Goal: Entertainment & Leisure: Consume media (video, audio)

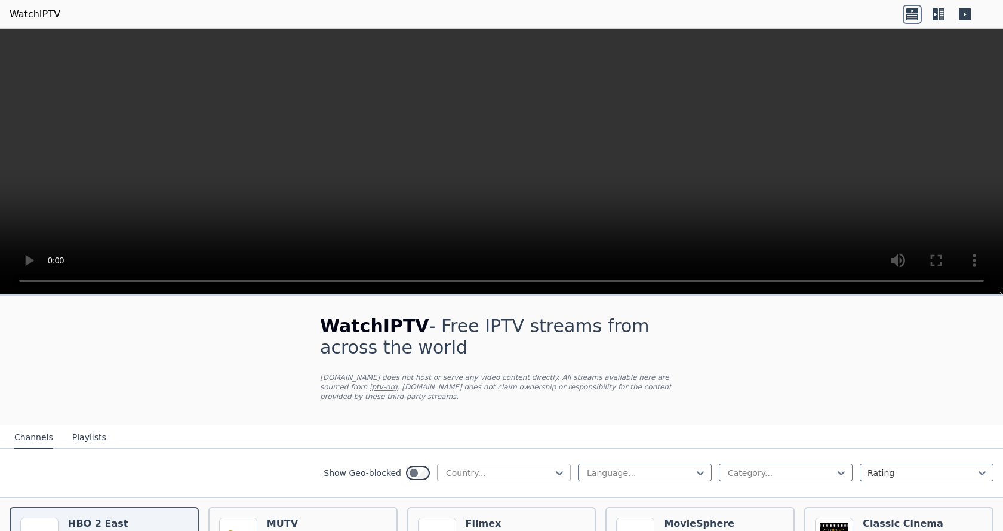
click at [478, 467] on div at bounding box center [499, 473] width 109 height 12
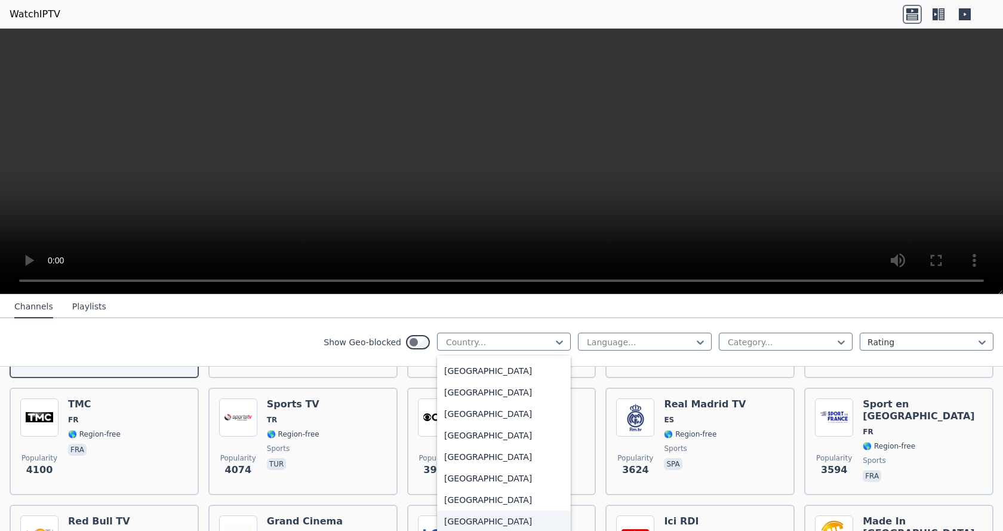
scroll to position [4086, 0]
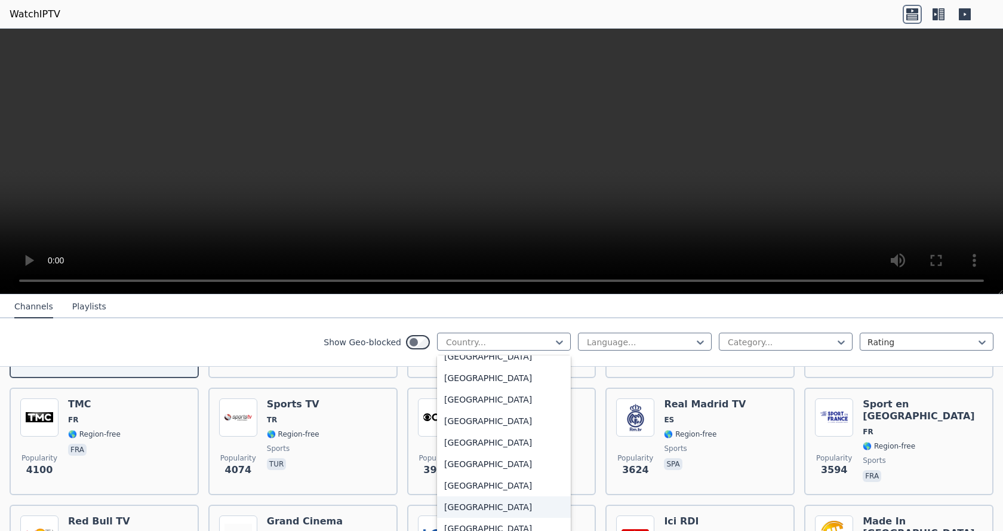
click at [462, 512] on div "[GEOGRAPHIC_DATA]" at bounding box center [504, 506] width 134 height 21
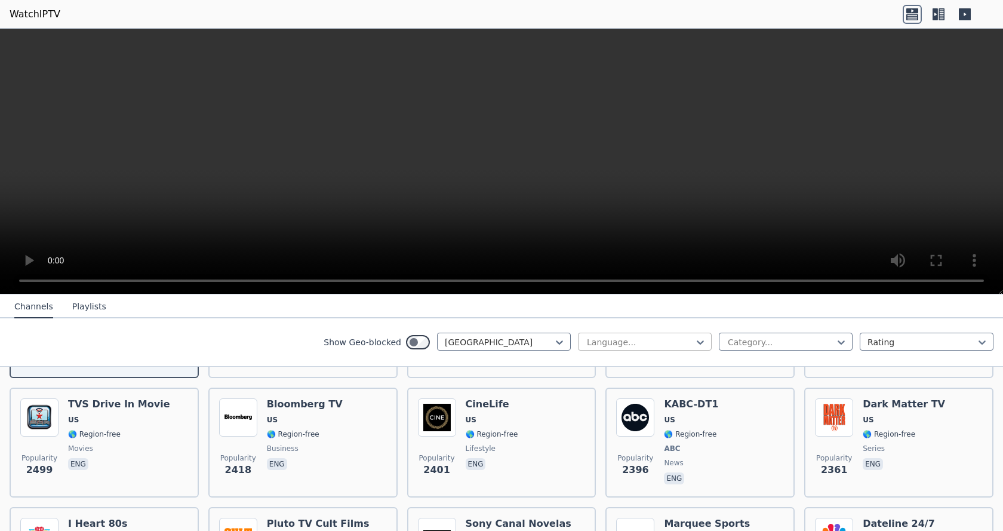
click at [650, 342] on div at bounding box center [640, 342] width 109 height 12
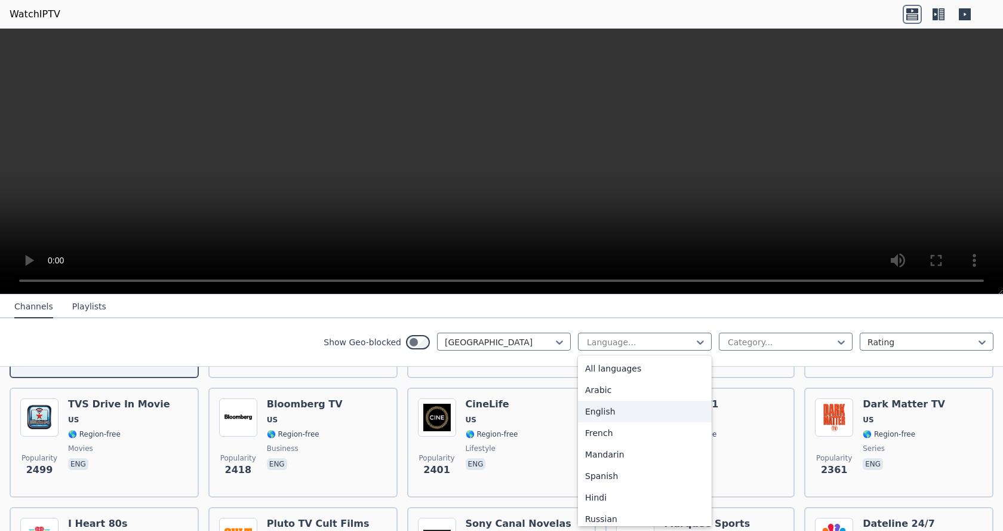
click at [608, 407] on div "English" at bounding box center [645, 411] width 134 height 21
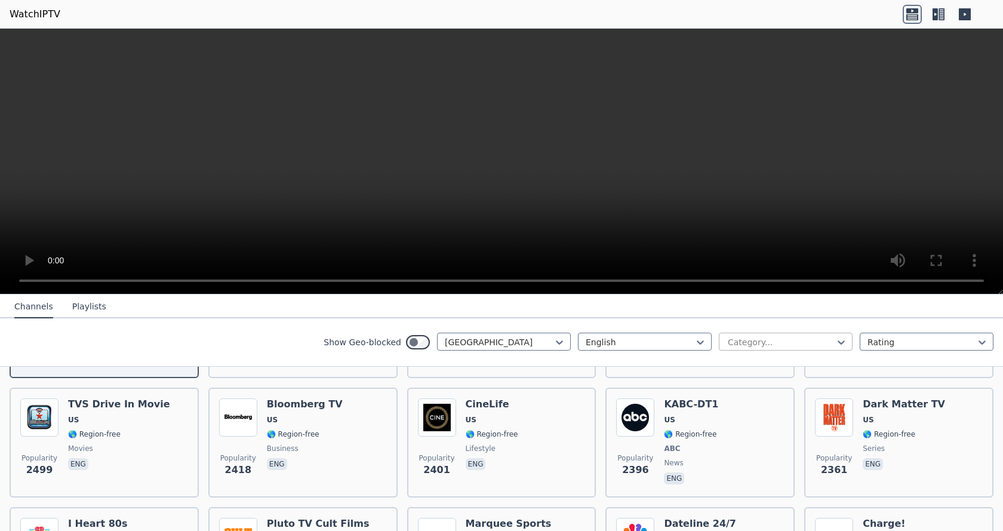
click at [784, 337] on div at bounding box center [781, 342] width 109 height 12
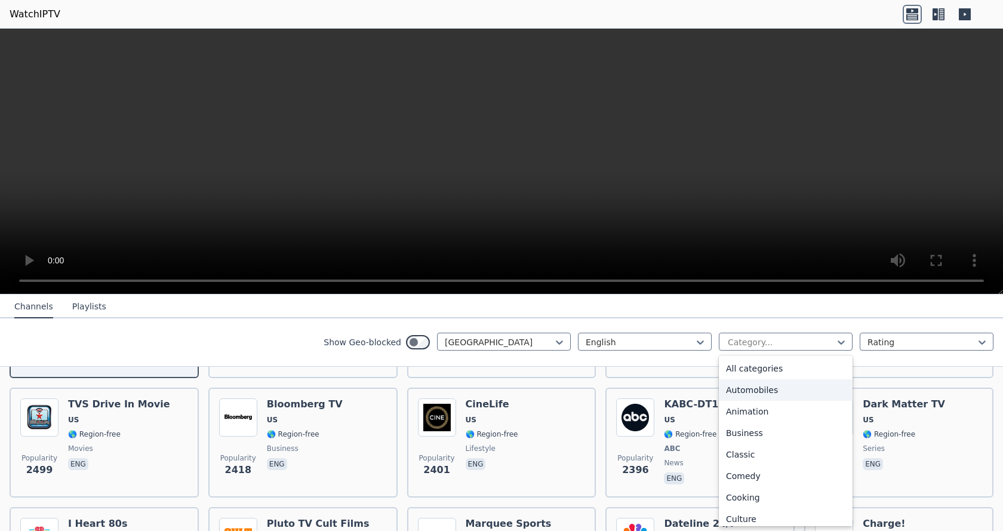
scroll to position [60, 0]
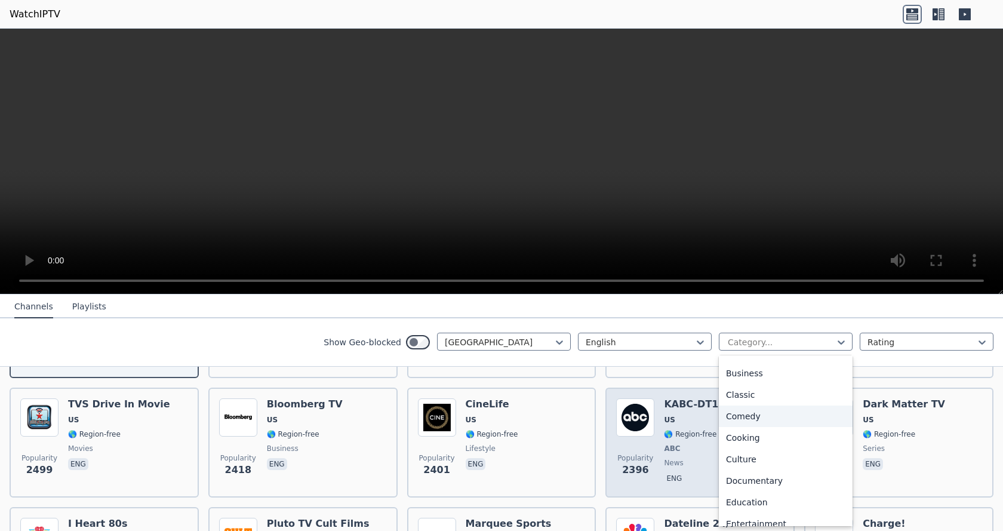
click at [753, 417] on div "Comedy" at bounding box center [786, 415] width 134 height 21
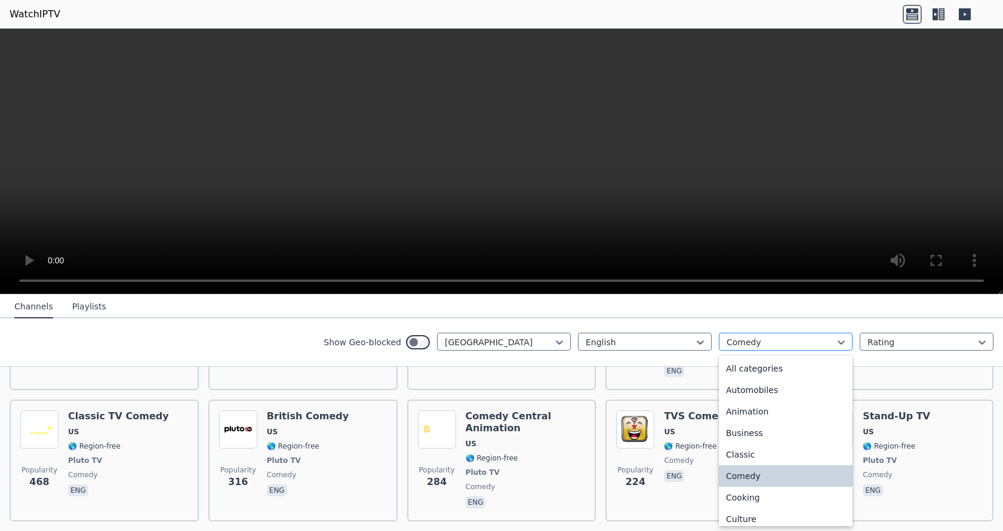
click at [786, 333] on div "Comedy" at bounding box center [786, 342] width 134 height 18
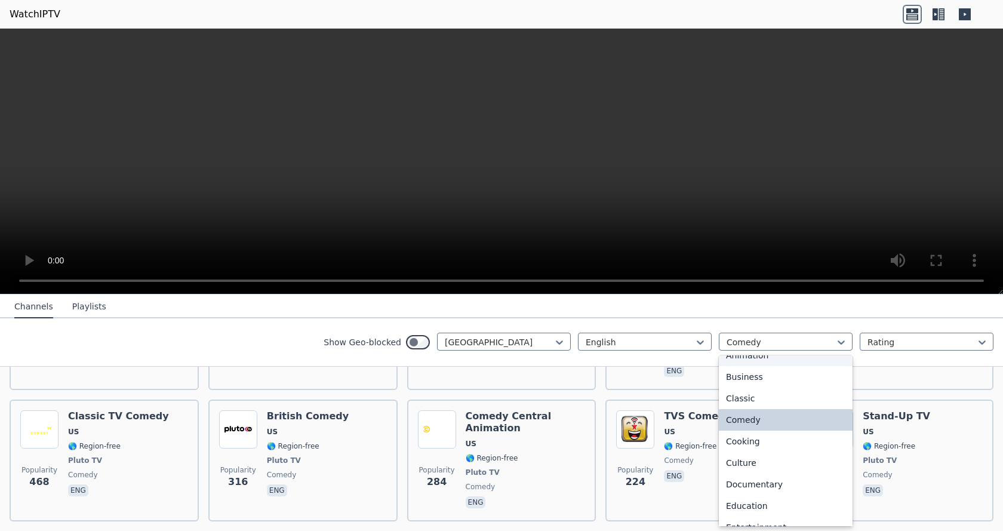
scroll to position [119, 0]
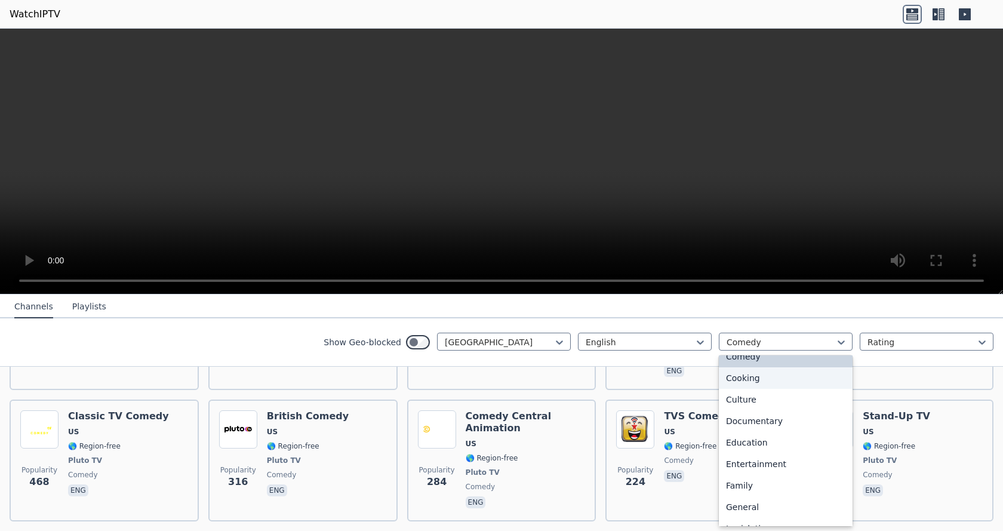
click at [743, 376] on div "Cooking" at bounding box center [786, 377] width 134 height 21
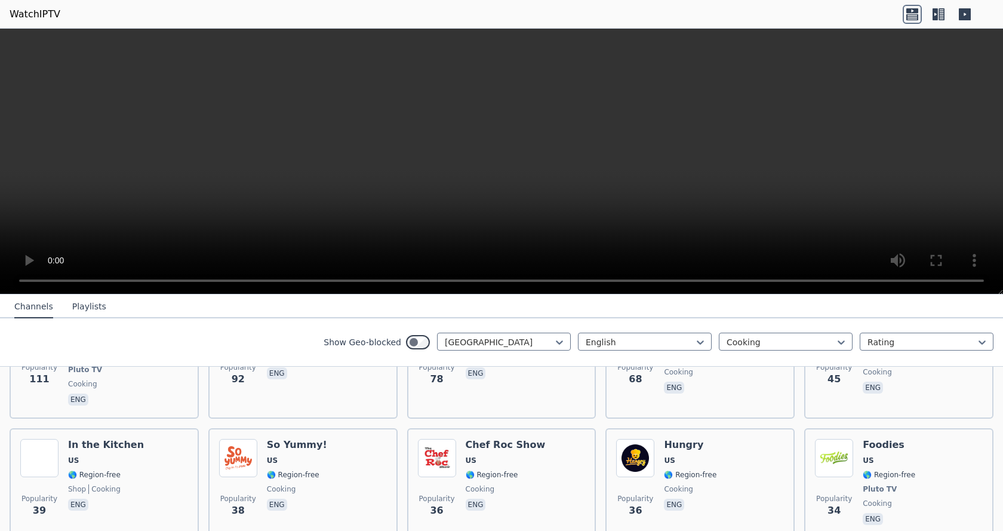
scroll to position [334, 0]
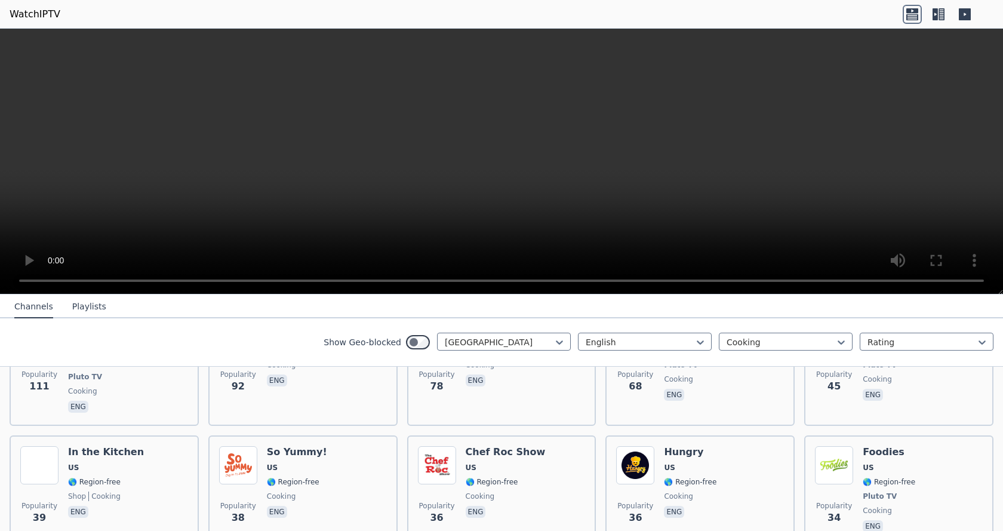
click at [83, 308] on button "Playlists" at bounding box center [89, 307] width 34 height 23
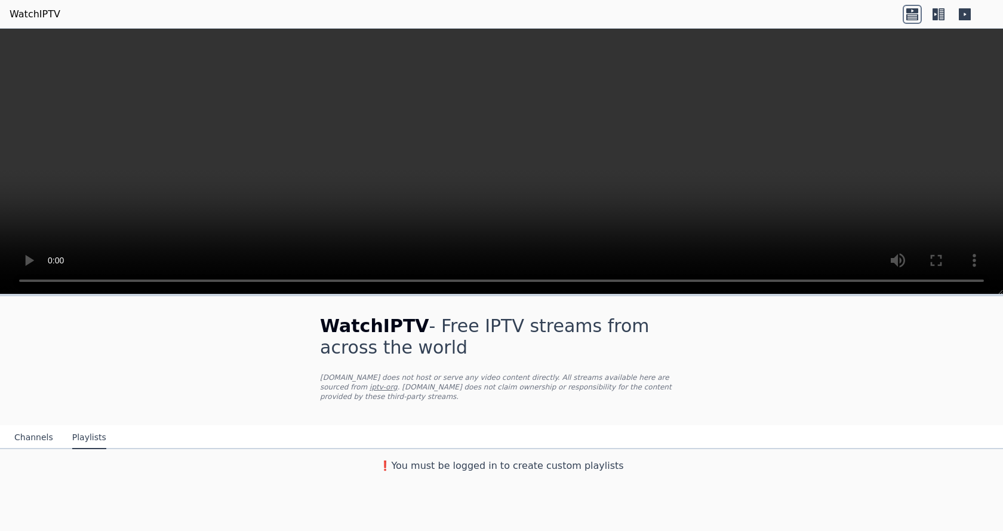
click at [22, 429] on button "Channels" at bounding box center [33, 437] width 39 height 23
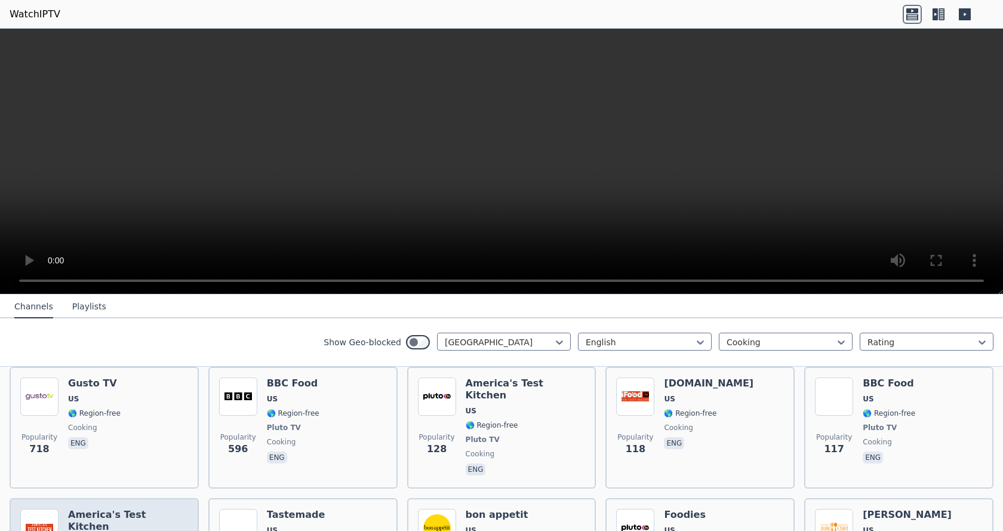
scroll to position [119, 0]
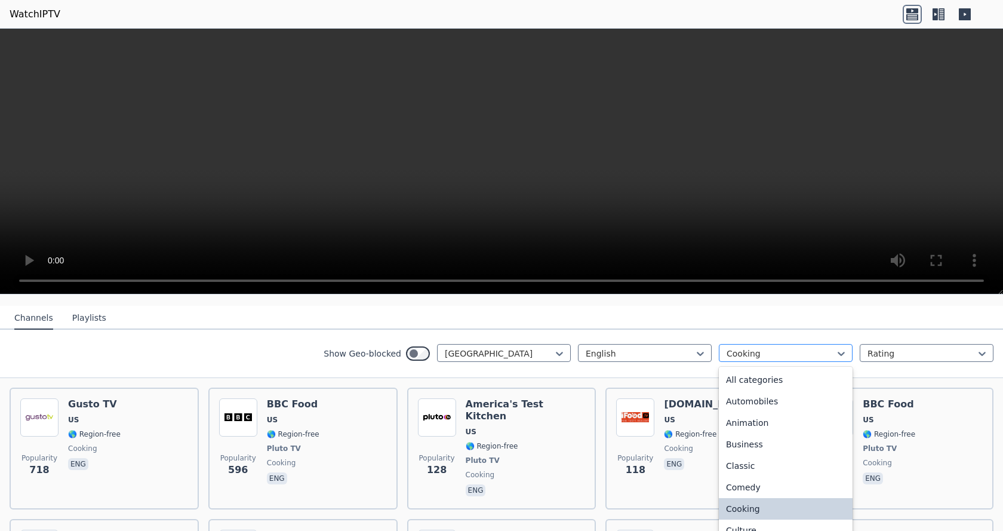
click at [741, 347] on div at bounding box center [781, 353] width 109 height 12
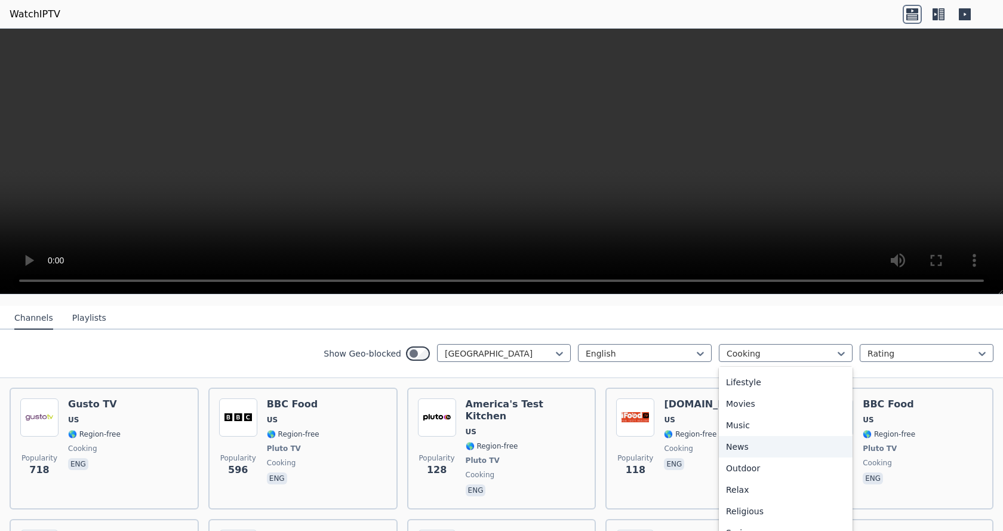
scroll to position [415, 0]
click at [729, 387] on div "Religious" at bounding box center [786, 393] width 134 height 21
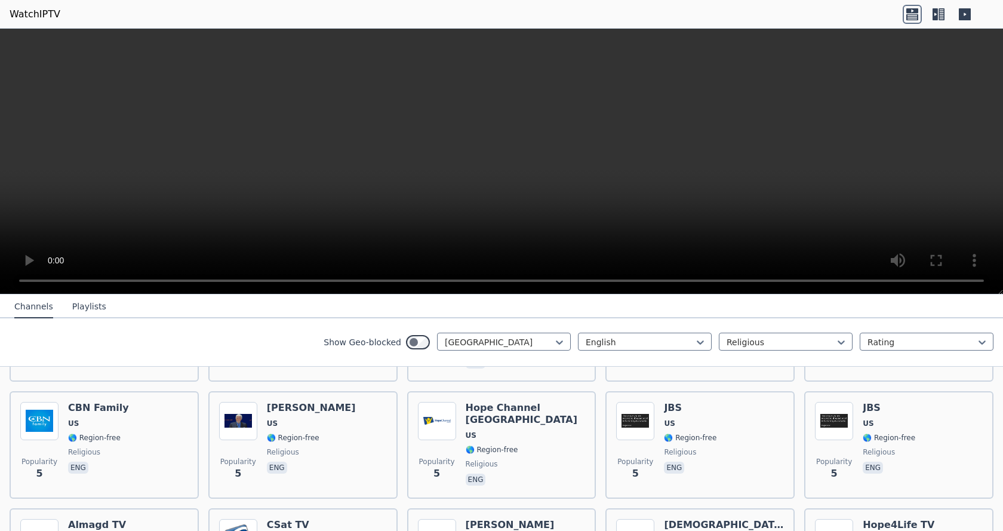
scroll to position [657, 0]
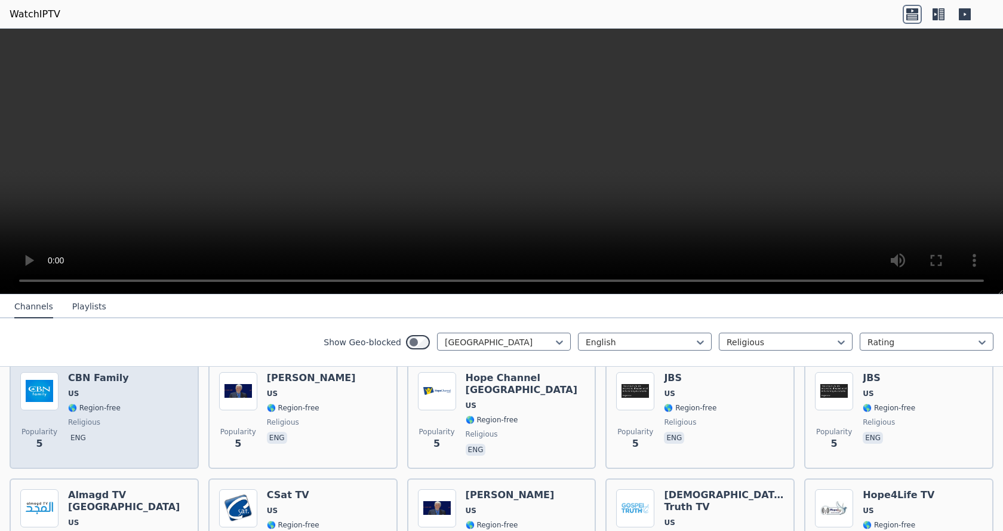
click at [113, 394] on div "CBN Family US 🌎 Region-free religious eng" at bounding box center [98, 415] width 61 height 86
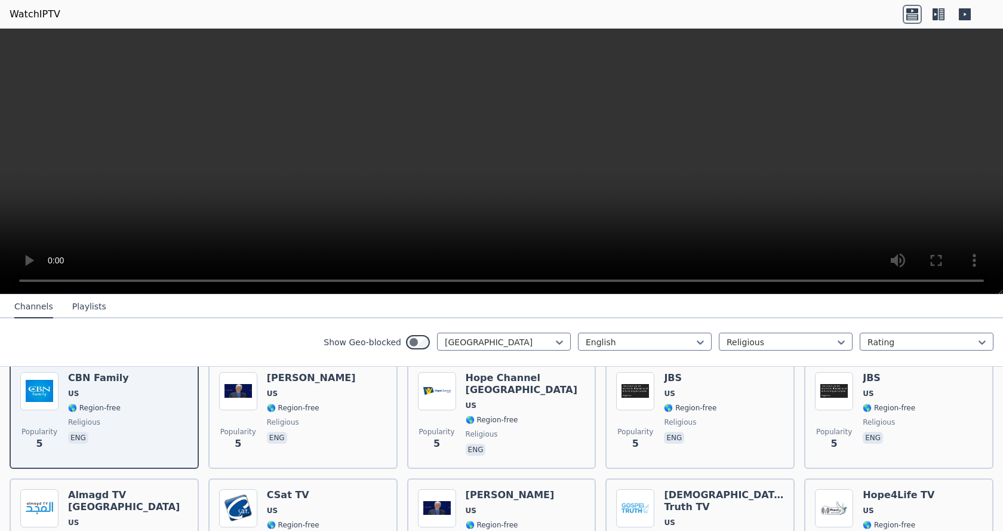
click at [932, 15] on icon at bounding box center [938, 14] width 19 height 19
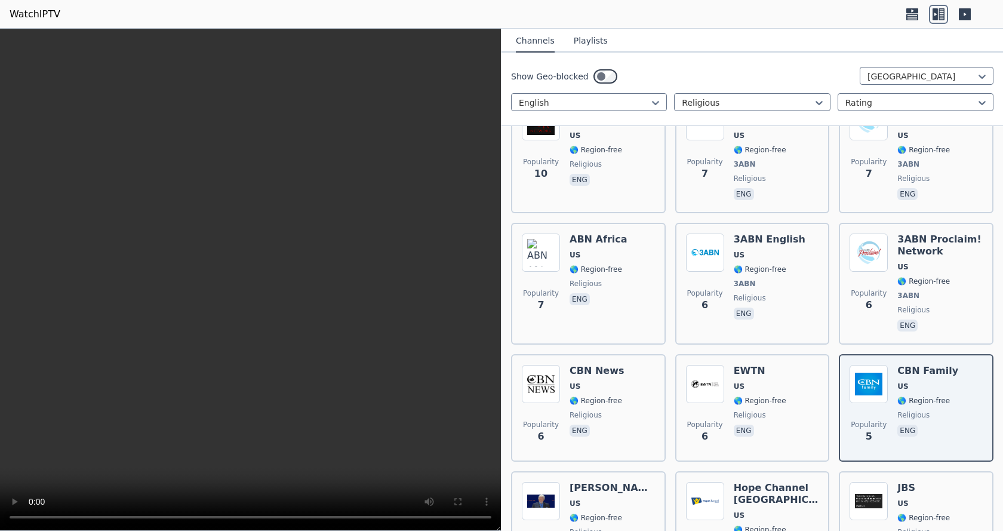
scroll to position [716, 0]
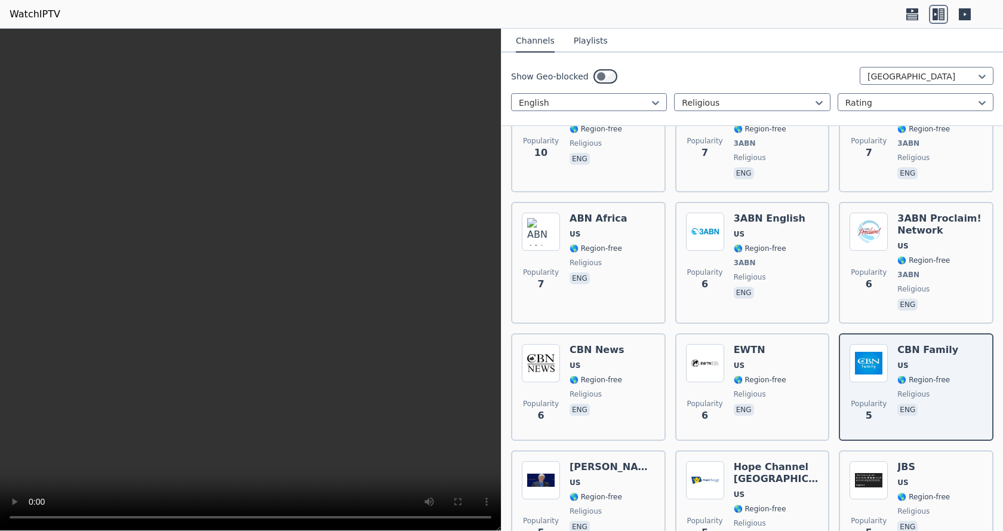
drag, startPoint x: 435, startPoint y: 293, endPoint x: 368, endPoint y: 303, distance: 67.0
click at [368, 303] on video at bounding box center [250, 280] width 501 height 502
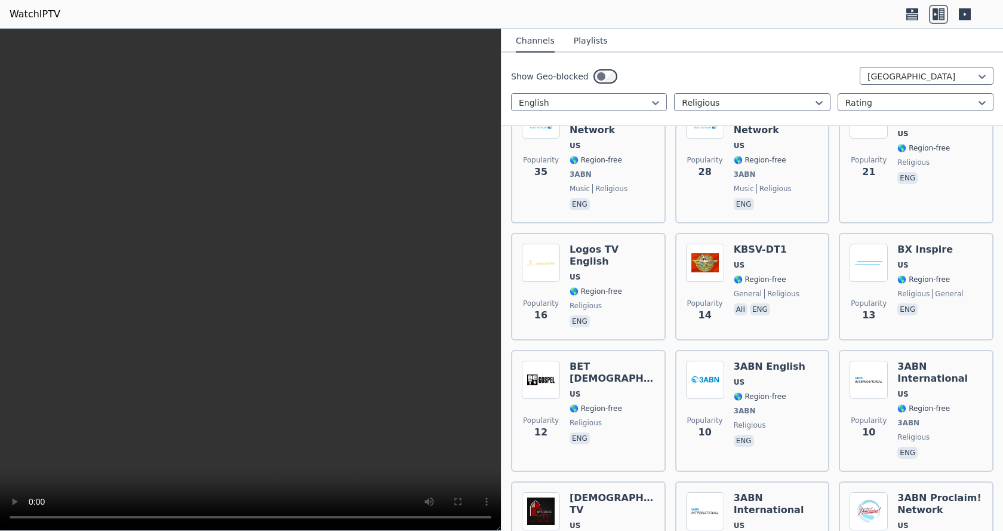
scroll to position [285, 0]
